Goal: Check status: Check status

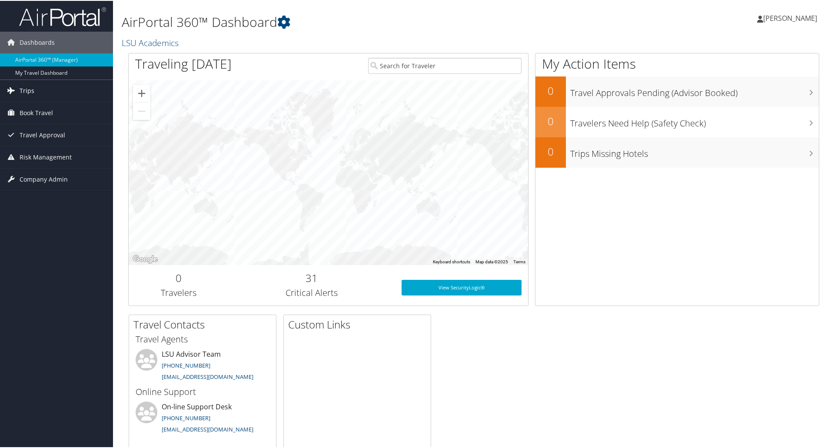
click at [16, 90] on icon at bounding box center [10, 89] width 13 height 13
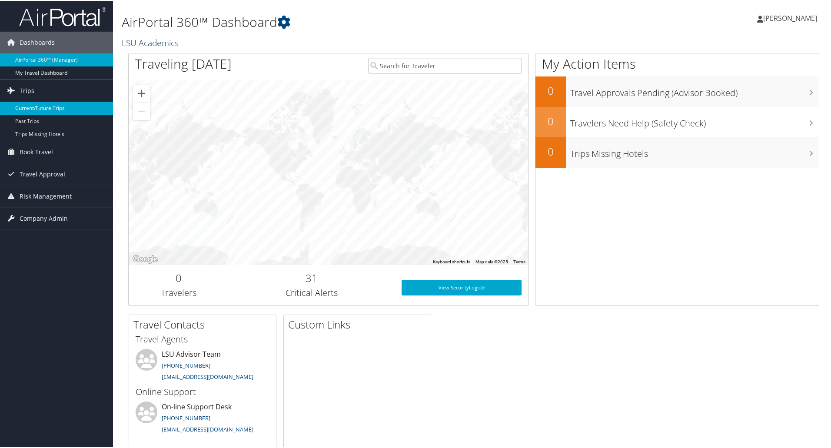
click at [27, 107] on link "Current/Future Trips" at bounding box center [56, 107] width 113 height 13
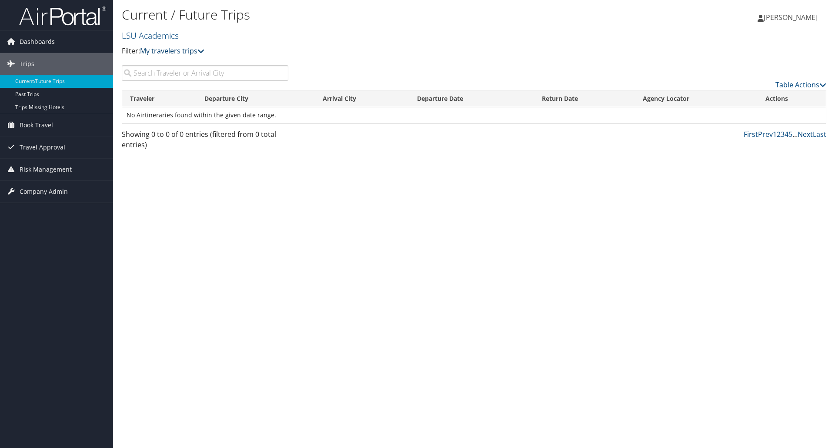
click at [160, 50] on link "My travelers trips" at bounding box center [172, 51] width 64 height 10
drag, startPoint x: 402, startPoint y: 37, endPoint x: 476, endPoint y: 35, distance: 74.0
click at [404, 37] on h2 "LSU Academics" at bounding box center [357, 34] width 470 height 15
click at [781, 16] on span "[PERSON_NAME]" at bounding box center [791, 18] width 54 height 10
click at [157, 76] on input "search" at bounding box center [205, 73] width 167 height 16
